Goal: Communication & Community: Answer question/provide support

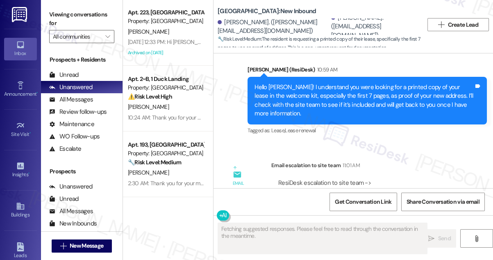
scroll to position [809, 0]
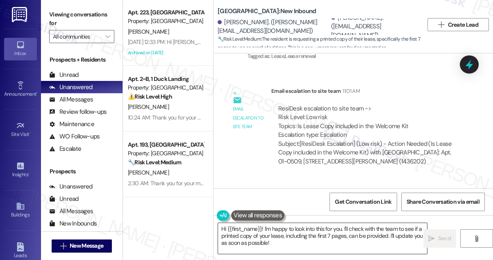
click at [307, 229] on textarea "Hi {{first_name}}! I'm happy to look into this for you. I'll check with the tea…" at bounding box center [322, 238] width 209 height 31
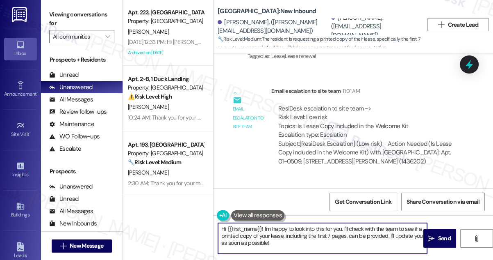
click at [307, 229] on textarea "Hi {{first_name}}! I'm happy to look into this for you. I'll check with the tea…" at bounding box center [322, 238] width 209 height 31
click at [307, 231] on textarea "Hi {{first_name}}! I'm happy to look into this for you. I'll check with the tea…" at bounding box center [322, 238] width 209 height 31
drag, startPoint x: 279, startPoint y: 243, endPoint x: 261, endPoint y: 219, distance: 29.9
click at [261, 222] on div "Hi {{first_name}}! I'm happy to look into this for you. I'll check with the tea…" at bounding box center [319, 238] width 210 height 32
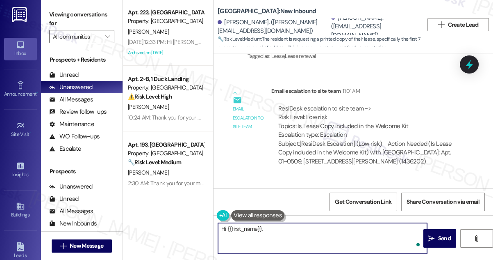
paste textarea "You can contact the Management Team to receive your lease. Please e-mail [EMAIL…"
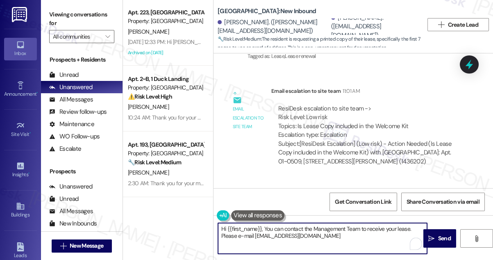
click at [268, 227] on textarea "Hi {{first_name}}, You can contact the Management Team to receive your lease. P…" at bounding box center [322, 238] width 209 height 31
click at [267, 228] on textarea "Hi {{first_name}}, You can contact the Management Team to receive your lease. P…" at bounding box center [322, 238] width 209 height 31
click at [274, 227] on textarea "Hi {{first_name}}, you can contact the Management Team to receive your lease. P…" at bounding box center [322, 238] width 209 height 31
click at [381, 232] on textarea "Hi {{first_name}}, you can contact the Management Team to receive your lease. P…" at bounding box center [322, 238] width 209 height 31
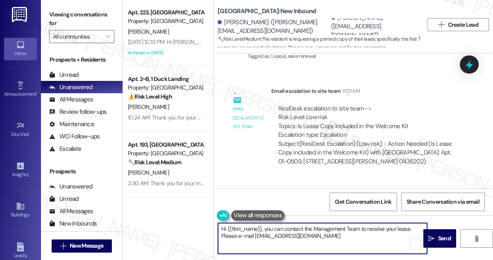
click at [381, 232] on textarea "Hi {{first_name}}, you can contact the Management Team to receive your lease. P…" at bounding box center [322, 238] width 209 height 31
click at [259, 234] on textarea "Hi {{first_name}}, you can contact the Management Team to receive your lease. P…" at bounding box center [322, 238] width 209 height 31
click at [231, 235] on textarea "Hi {{first_name}}, you can contact the Management Team to receive your lease. P…" at bounding box center [322, 238] width 209 height 31
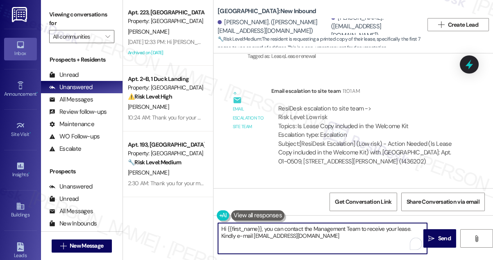
click at [350, 244] on textarea "Hi {{first_name}}, you can contact the Management Team to receive your lease. K…" at bounding box center [322, 238] width 209 height 31
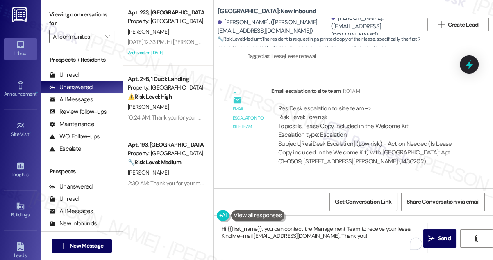
click at [237, 21] on div "[PERSON_NAME]. ([PERSON_NAME][EMAIL_ADDRESS][DOMAIN_NAME])" at bounding box center [274, 27] width 112 height 18
copy div "[PERSON_NAME]"
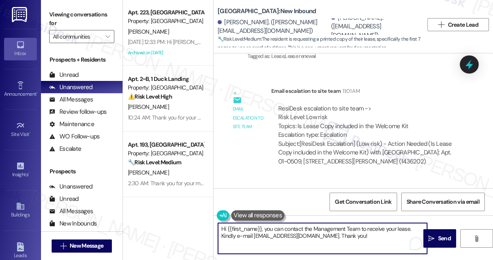
drag, startPoint x: 227, startPoint y: 228, endPoint x: 261, endPoint y: 226, distance: 34.1
click at [261, 226] on textarea "Hi {{first_name}}, you can contact the Management Team to receive your lease. K…" at bounding box center [322, 238] width 209 height 31
paste textarea "[PERSON_NAME]"
click at [295, 230] on textarea "Hi [PERSON_NAME], you can contact the Management Team to receive your lease. Ki…" at bounding box center [322, 238] width 209 height 31
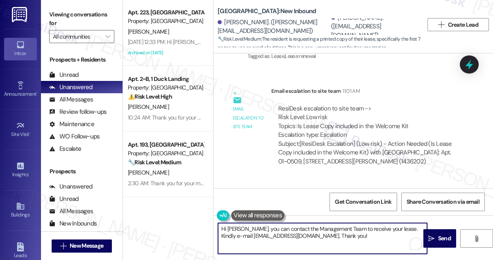
click at [295, 230] on textarea "Hi [PERSON_NAME], you can contact the Management Team to receive your lease. Ki…" at bounding box center [322, 238] width 209 height 31
click at [356, 233] on textarea "Hi [PERSON_NAME], you can contact the Management Team to receive your lease. Ki…" at bounding box center [322, 238] width 209 height 31
click at [351, 235] on textarea "Hi [PERSON_NAME], you can contact the Management Team to receive your lease. Ki…" at bounding box center [322, 238] width 209 height 31
click at [344, 237] on textarea "Hi [PERSON_NAME], you can contact the Management Team to receive your lease. Ki…" at bounding box center [322, 238] width 209 height 31
drag, startPoint x: 355, startPoint y: 235, endPoint x: 312, endPoint y: 234, distance: 43.5
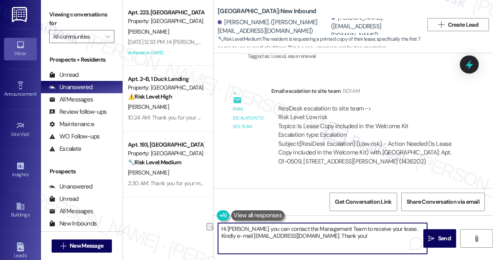
click at [312, 234] on textarea "Hi [PERSON_NAME], you can contact the Management Team to receive your lease. Ki…" at bounding box center [322, 238] width 209 height 31
type textarea "Hi [PERSON_NAME], you can contact the Management Team to receive your lease. Ki…"
